Goal: Task Accomplishment & Management: Manage account settings

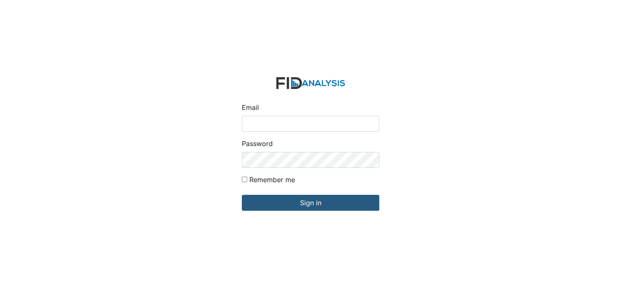
click at [268, 125] on input "Email" at bounding box center [311, 124] width 138 height 16
type input "[EMAIL_ADDRESS][DOMAIN_NAME]"
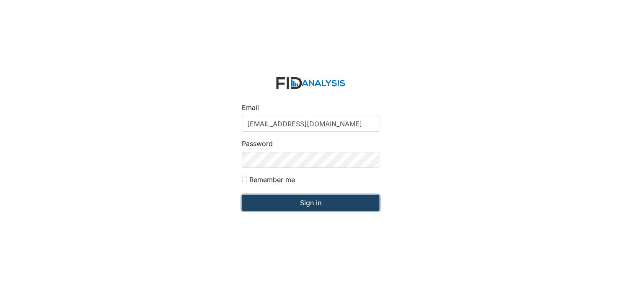
click at [296, 203] on input "Sign in" at bounding box center [311, 203] width 138 height 16
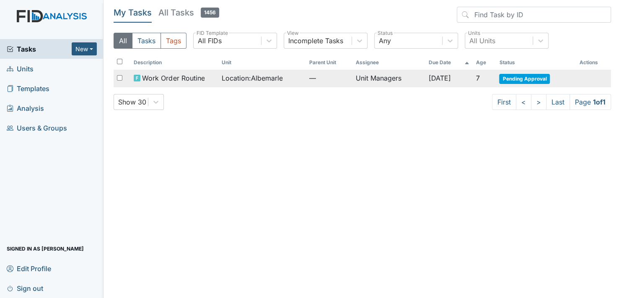
click at [527, 76] on span "Pending Approval" at bounding box center [524, 79] width 51 height 10
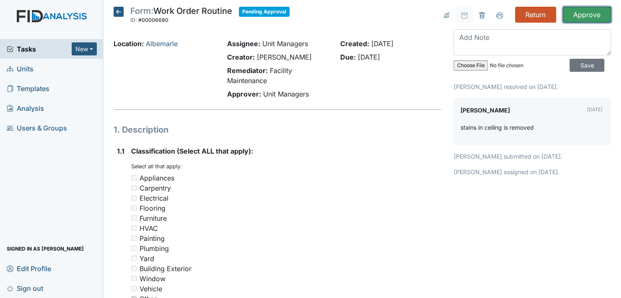
click at [576, 10] on input "Approve" at bounding box center [587, 15] width 48 height 16
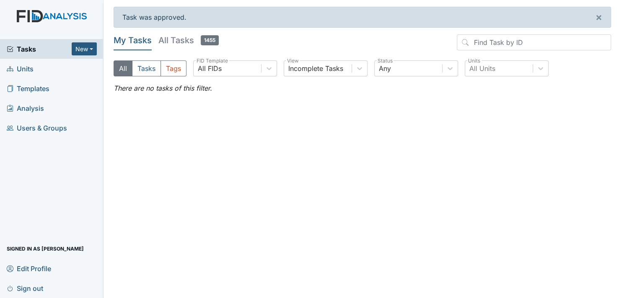
click at [53, 68] on link "Units" at bounding box center [52, 69] width 104 height 20
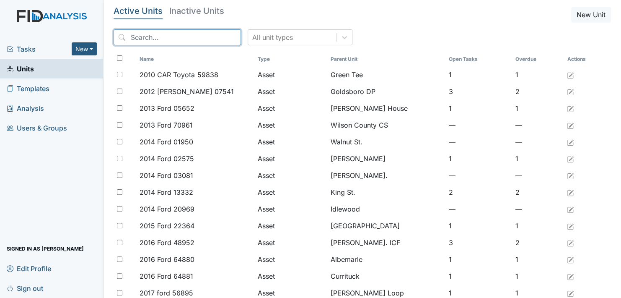
click at [184, 36] on input "search" at bounding box center [177, 37] width 127 height 16
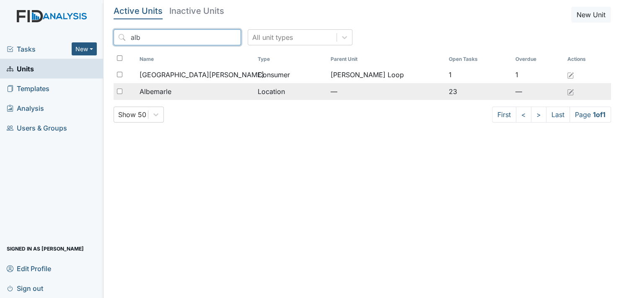
type input "alb"
click at [177, 88] on div "Albemarle" at bounding box center [195, 91] width 111 height 10
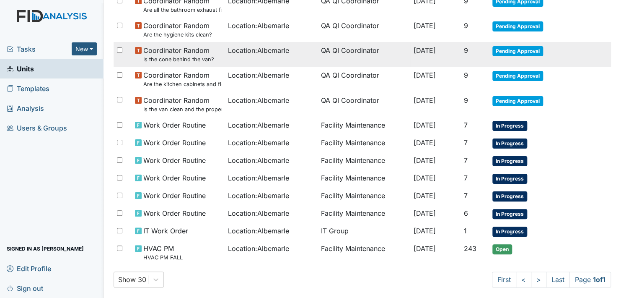
scroll to position [373, 0]
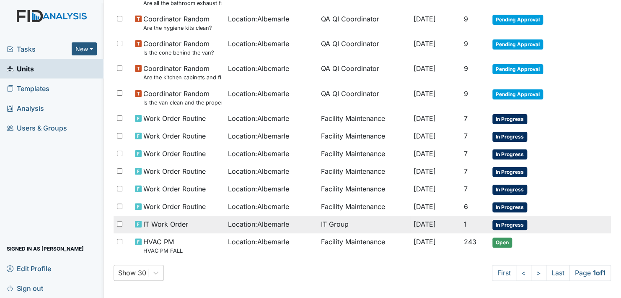
click at [512, 223] on span "In Progress" at bounding box center [510, 225] width 35 height 10
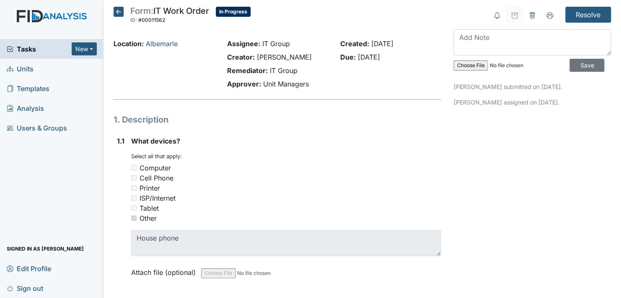
click at [117, 11] on icon at bounding box center [119, 12] width 10 height 10
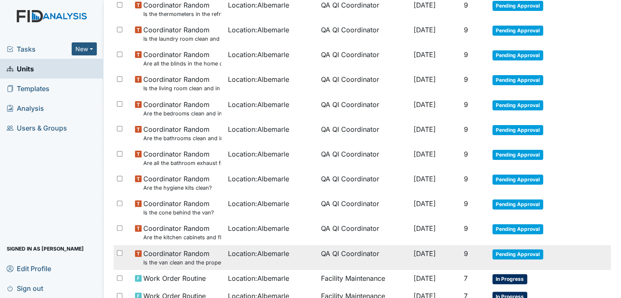
scroll to position [373, 0]
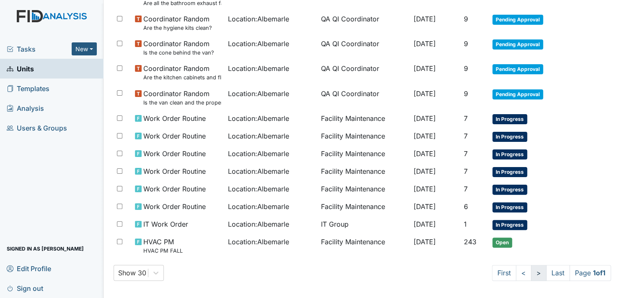
click at [531, 270] on link ">" at bounding box center [539, 273] width 16 height 16
click at [531, 271] on link ">" at bounding box center [539, 273] width 16 height 16
click at [531, 268] on link ">" at bounding box center [539, 273] width 16 height 16
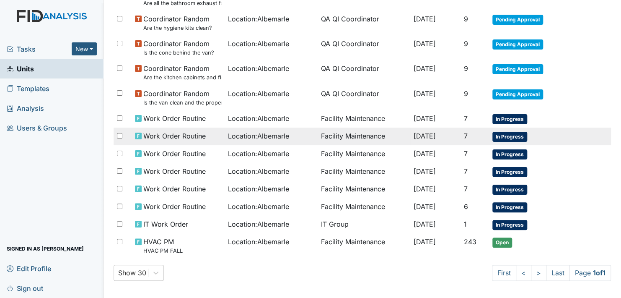
drag, startPoint x: 528, startPoint y: 268, endPoint x: 566, endPoint y: 137, distance: 136.7
click at [566, 137] on td "In Progress" at bounding box center [531, 136] width 85 height 18
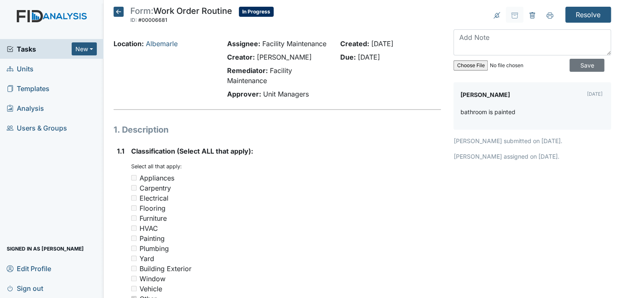
click at [117, 11] on icon at bounding box center [119, 12] width 10 height 10
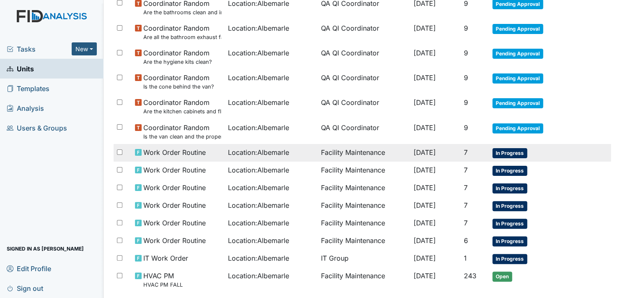
scroll to position [373, 0]
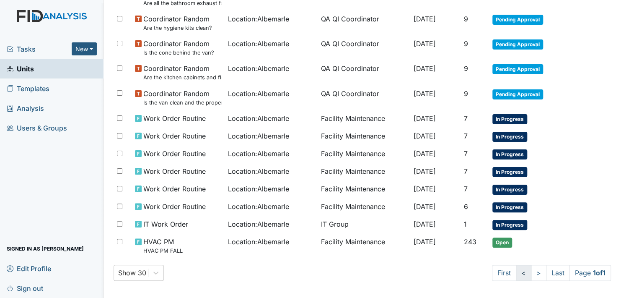
click at [516, 269] on link "<" at bounding box center [524, 273] width 16 height 16
click at [515, 270] on link "<" at bounding box center [522, 273] width 16 height 16
click at [514, 269] on link "<" at bounding box center [522, 273] width 16 height 16
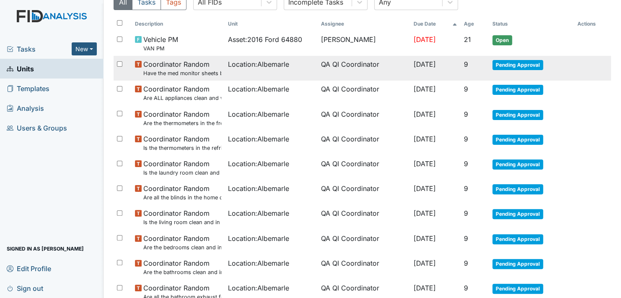
scroll to position [0, 0]
